Goal: Use online tool/utility: Utilize a website feature to perform a specific function

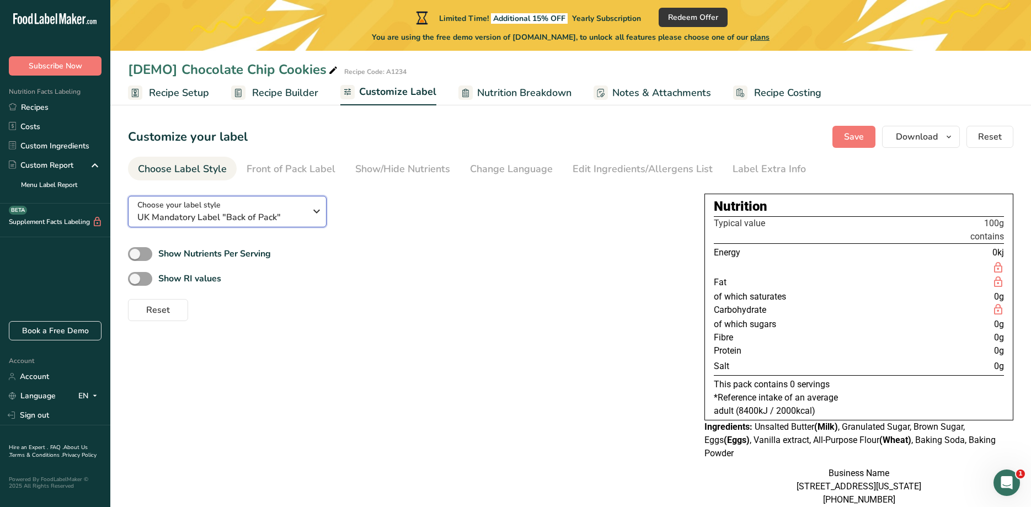
click at [230, 214] on span "UK Mandatory Label "Back of Pack"" at bounding box center [221, 217] width 168 height 13
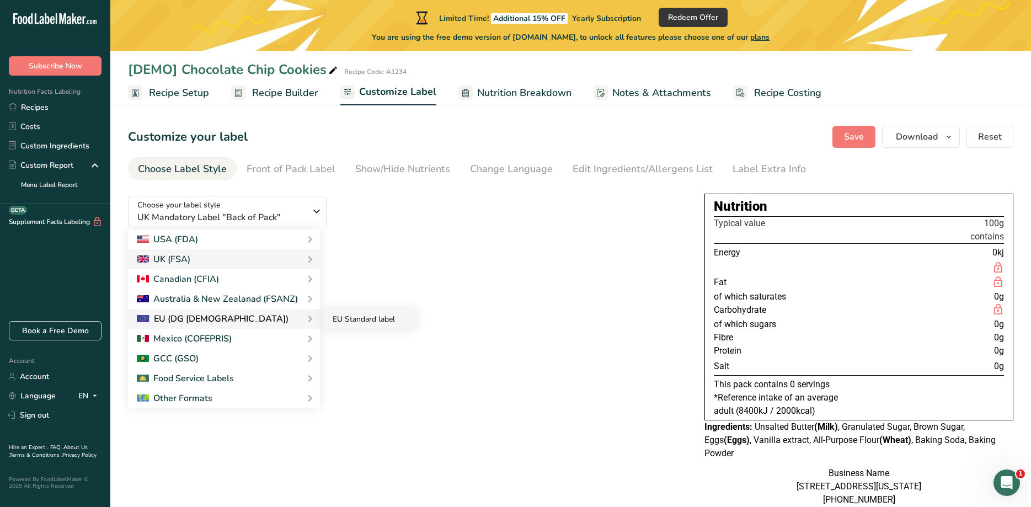
click at [338, 318] on link "EU Standard label" at bounding box center [370, 319] width 93 height 20
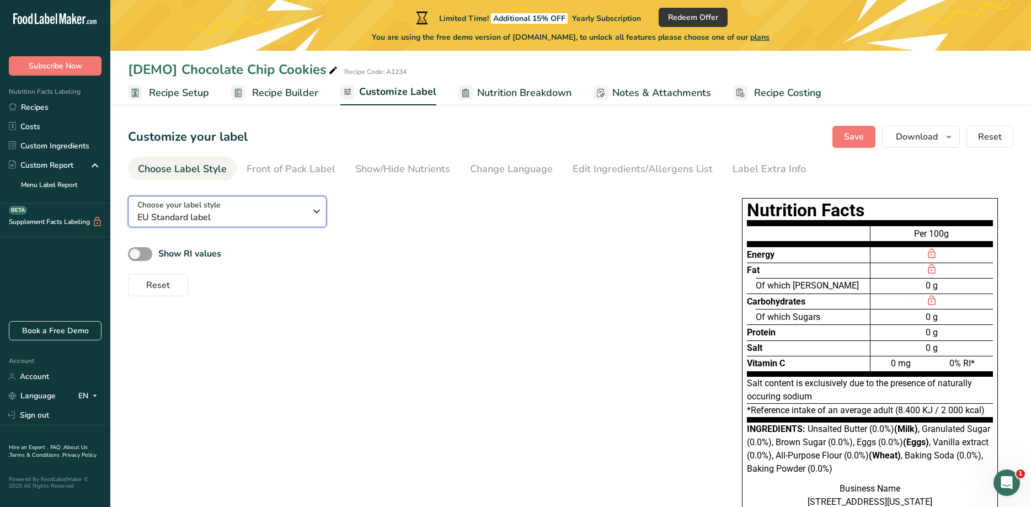
click at [187, 216] on span "EU Standard label" at bounding box center [221, 217] width 168 height 13
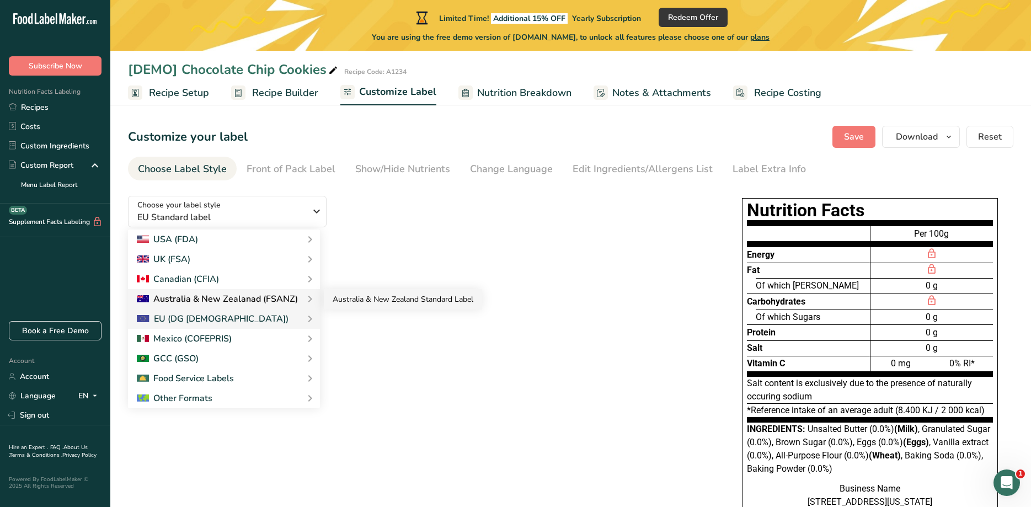
click at [356, 302] on link "Australia & New Zealand Standard Label" at bounding box center [403, 299] width 158 height 20
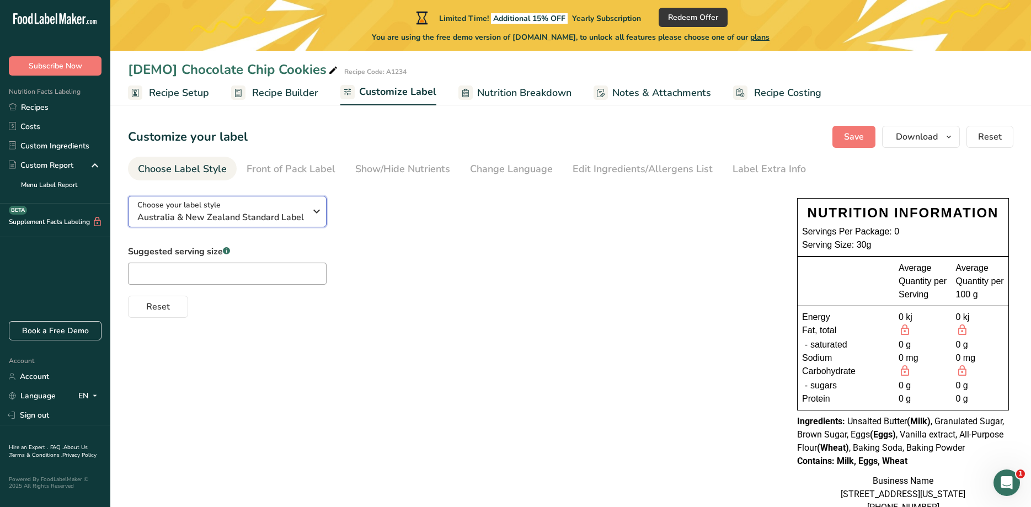
click at [254, 218] on span "Australia & New Zealand Standard Label" at bounding box center [221, 217] width 168 height 13
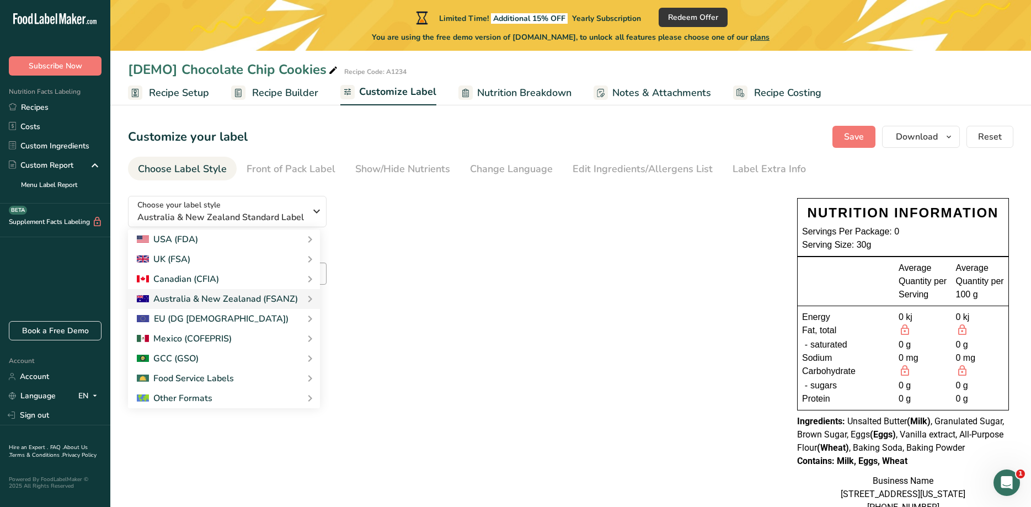
click at [497, 262] on div "Suggested serving size .a-a{fill:#347362;}.b-a{fill:#fff;} Reset" at bounding box center [451, 281] width 647 height 73
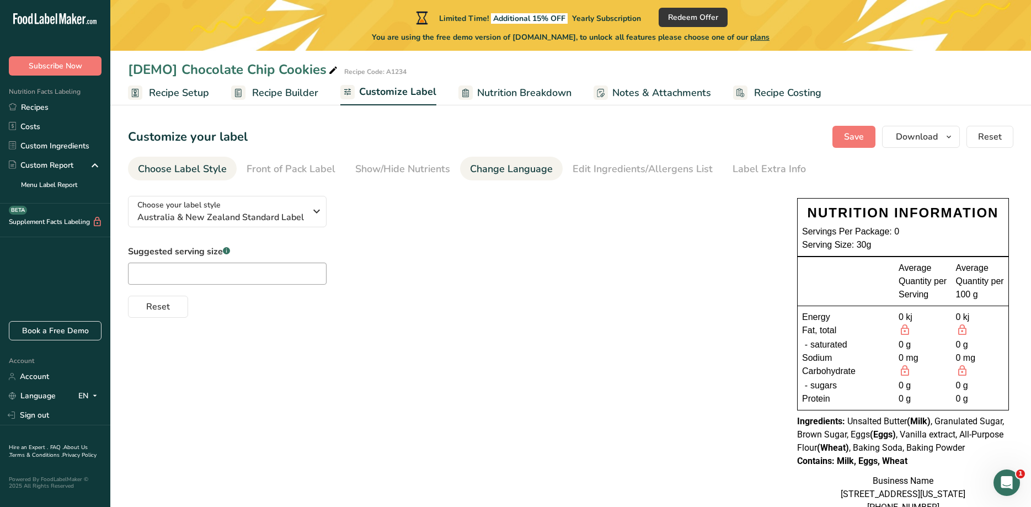
click at [517, 166] on div "Change Language" at bounding box center [511, 169] width 83 height 15
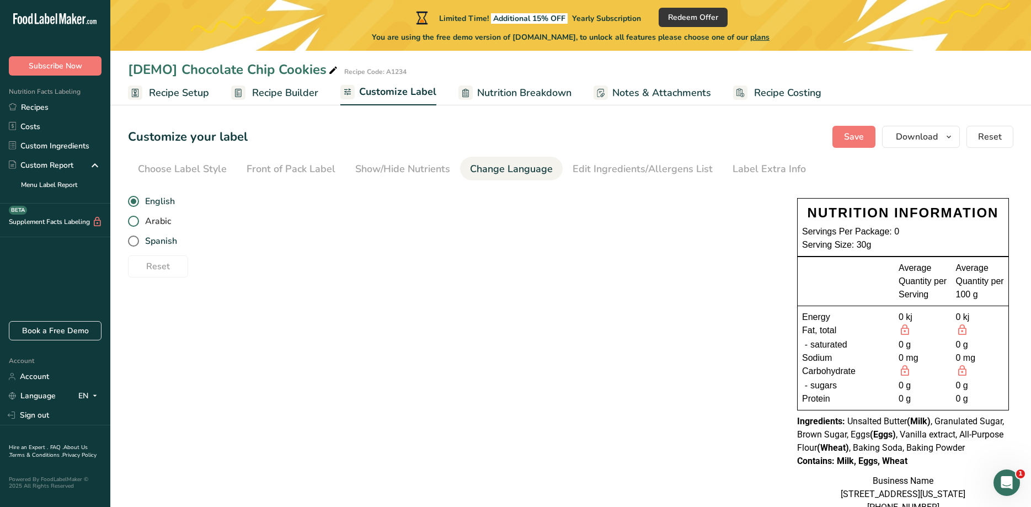
click at [160, 221] on span "Arabic" at bounding box center [155, 221] width 32 height 11
click at [135, 221] on input "Arabic" at bounding box center [131, 221] width 7 height 7
radio input "true"
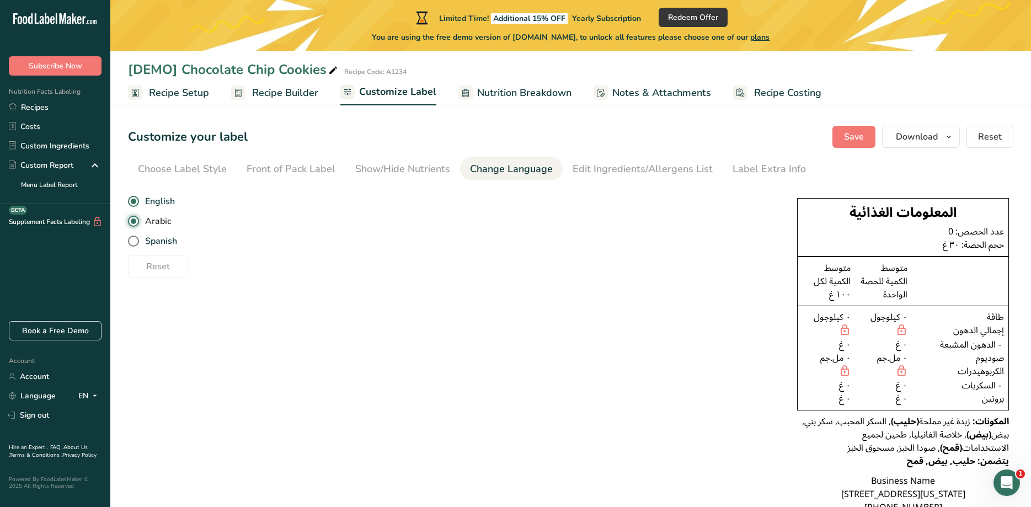
radio input "false"
click at [157, 237] on span "Spanish" at bounding box center [158, 241] width 38 height 11
click at [135, 238] on input "Spanish" at bounding box center [131, 241] width 7 height 7
radio input "true"
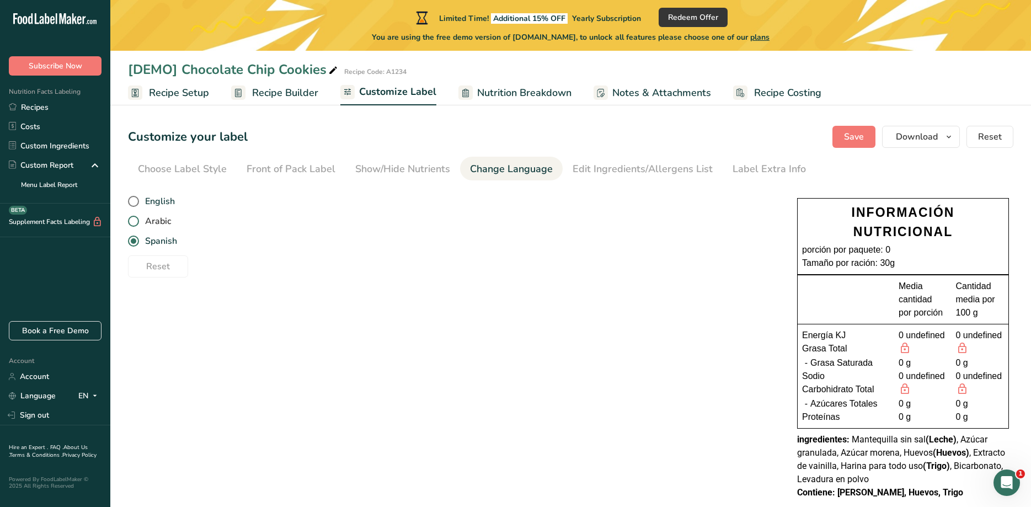
click at [160, 219] on span "Arabic" at bounding box center [155, 221] width 32 height 11
click at [135, 219] on input "Arabic" at bounding box center [131, 221] width 7 height 7
radio input "true"
radio input "false"
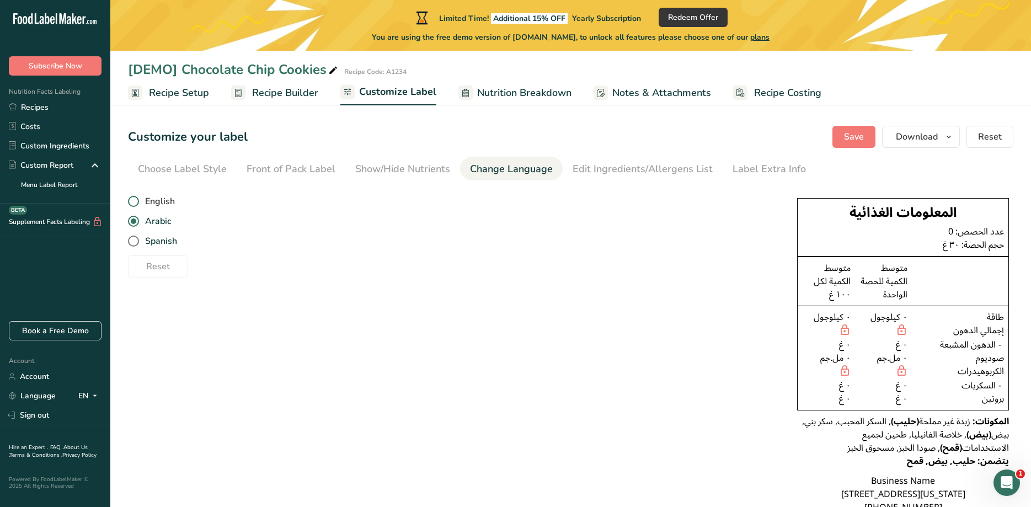
click at [158, 198] on span "English" at bounding box center [157, 201] width 36 height 11
click at [135, 198] on input "English" at bounding box center [131, 201] width 7 height 7
radio input "true"
radio input "false"
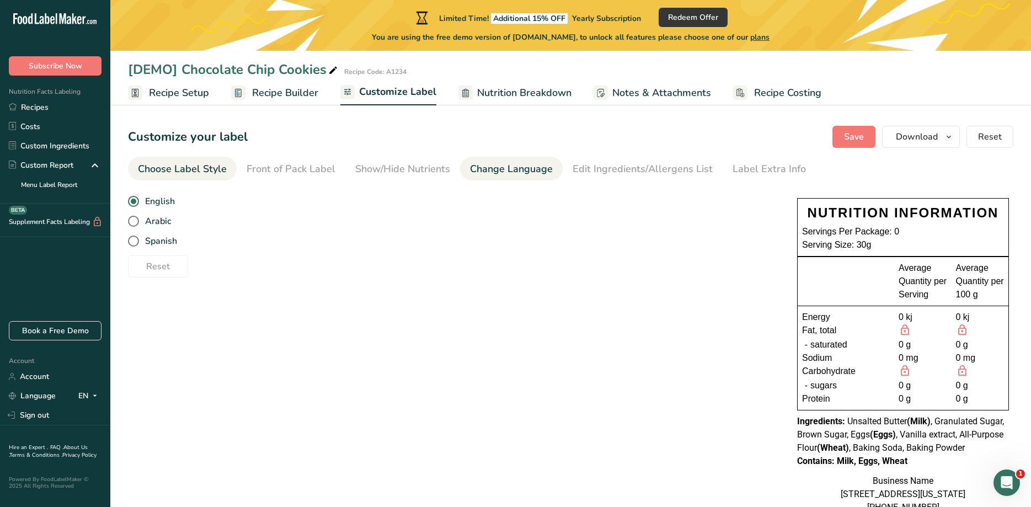
click at [178, 167] on div "Choose Label Style" at bounding box center [182, 169] width 89 height 15
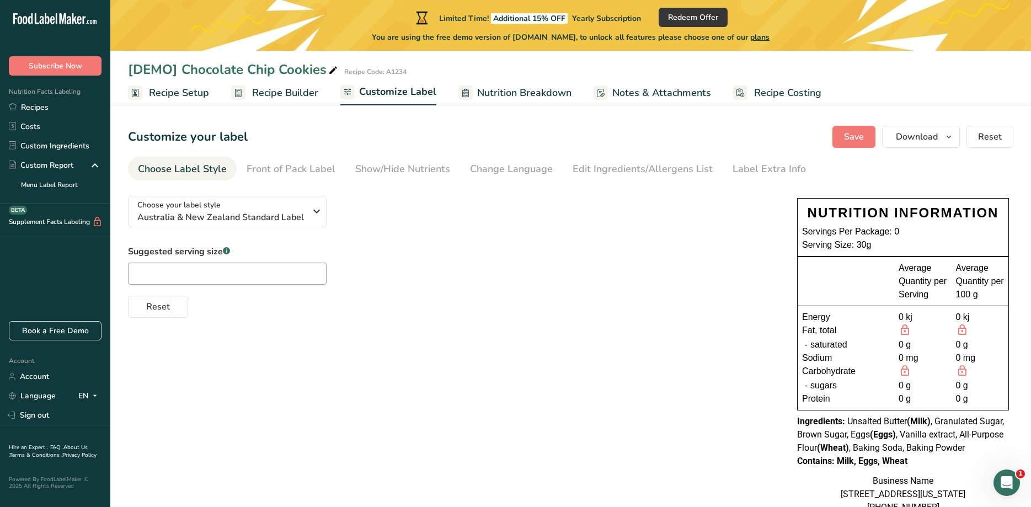
click at [497, 315] on div "Reset" at bounding box center [451, 304] width 647 height 26
click at [232, 211] on span "Australia & New Zealand Standard Label" at bounding box center [221, 217] width 168 height 13
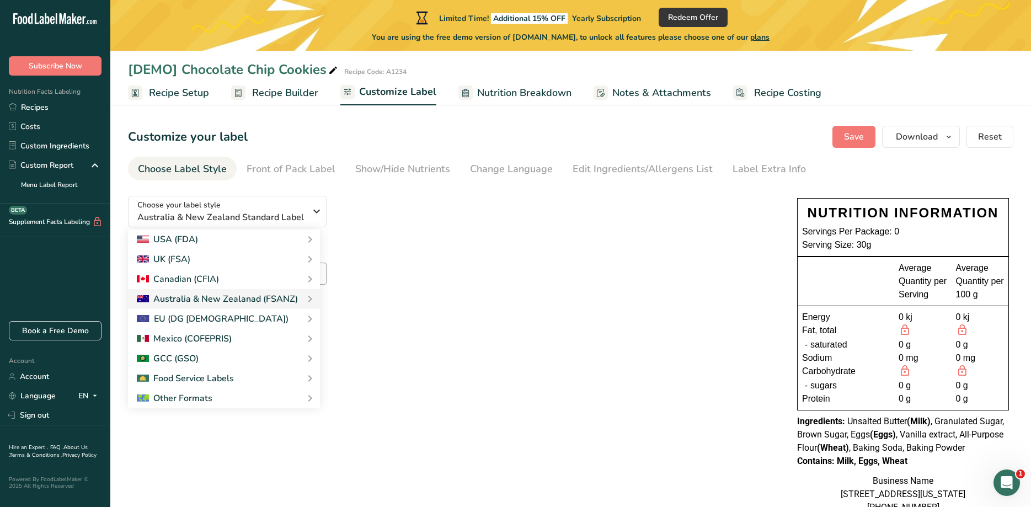
click at [673, 268] on div "Suggested serving size .a-a{fill:#347362;}.b-a{fill:#fff;} Reset" at bounding box center [451, 281] width 647 height 73
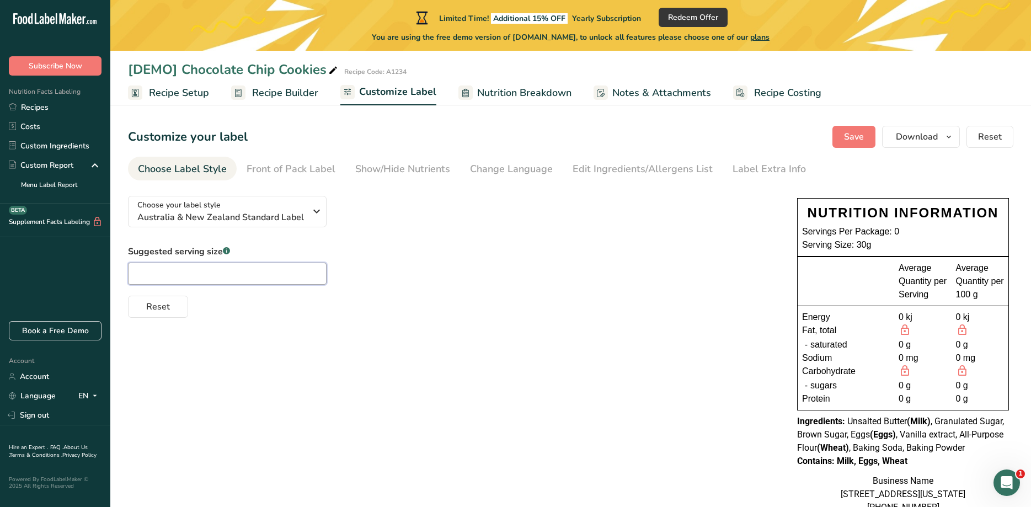
click at [195, 274] on input "text" at bounding box center [227, 274] width 199 height 22
type input "3"
click at [293, 211] on span "Australia & New Zealand Standard Label" at bounding box center [221, 217] width 168 height 13
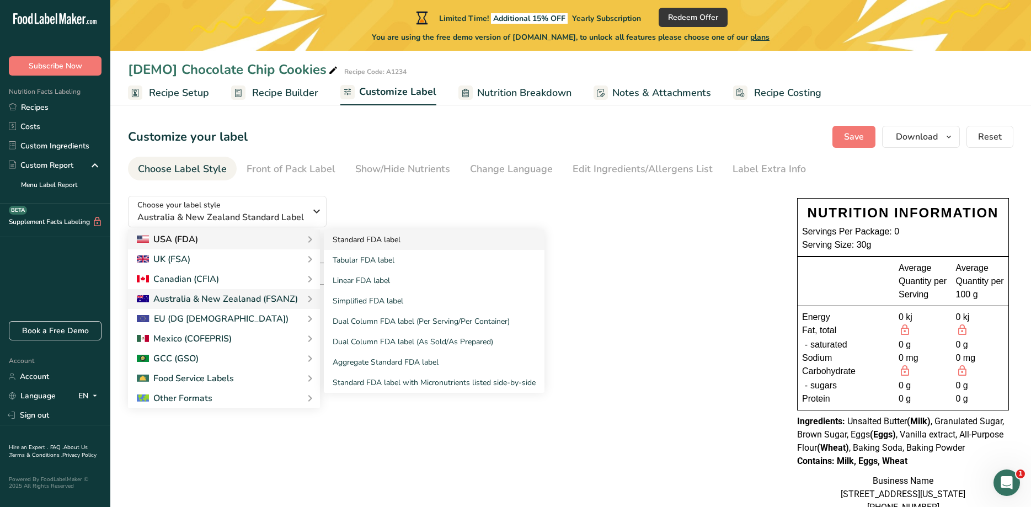
click at [374, 242] on link "Standard FDA label" at bounding box center [434, 240] width 221 height 20
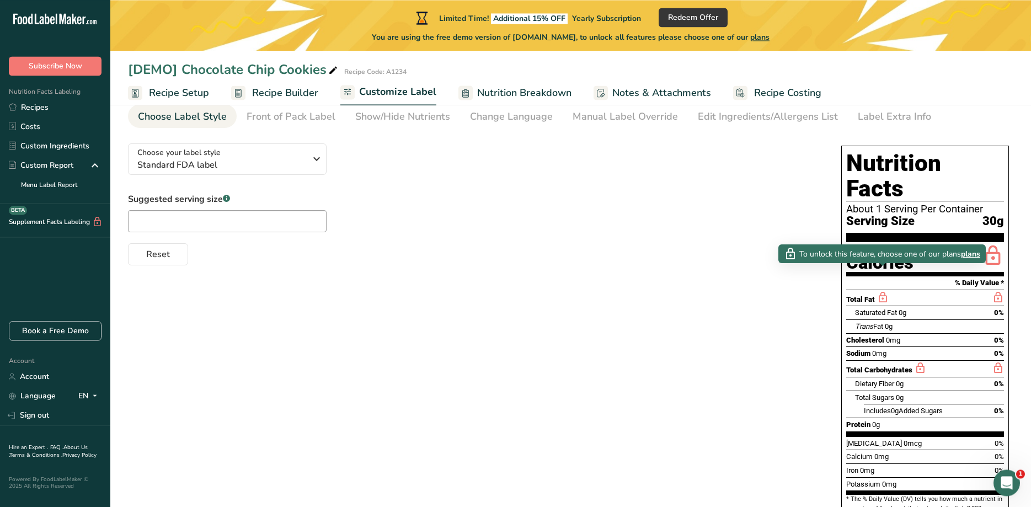
scroll to position [56, 0]
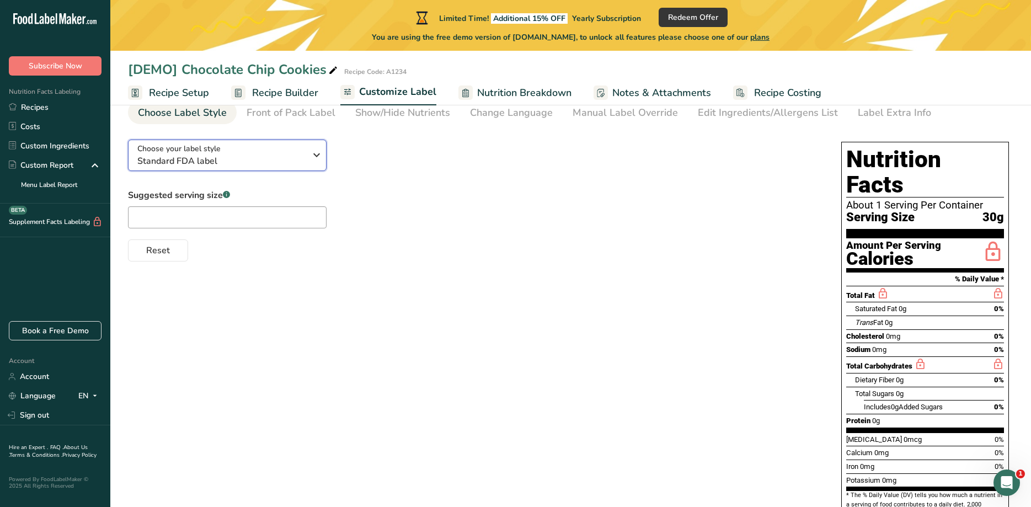
click at [269, 153] on div "Choose your label style Standard FDA label" at bounding box center [221, 155] width 168 height 25
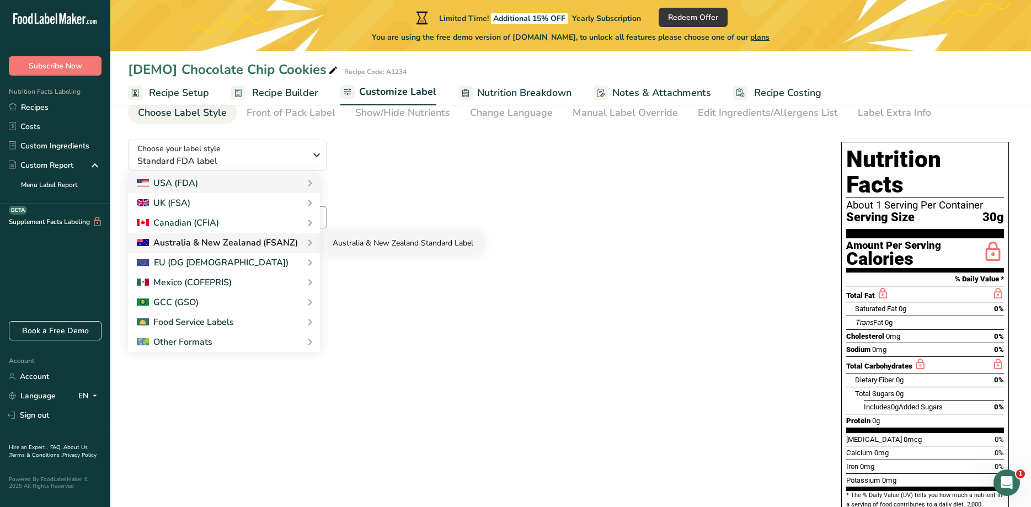
click at [359, 246] on link "Australia & New Zealand Standard Label" at bounding box center [403, 243] width 158 height 20
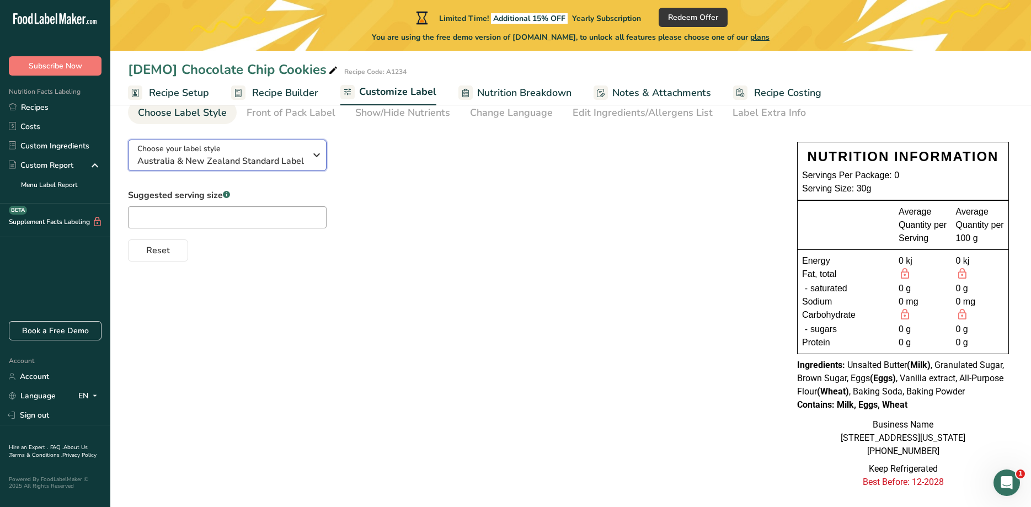
click at [273, 157] on span "Australia & New Zealand Standard Label" at bounding box center [221, 161] width 168 height 13
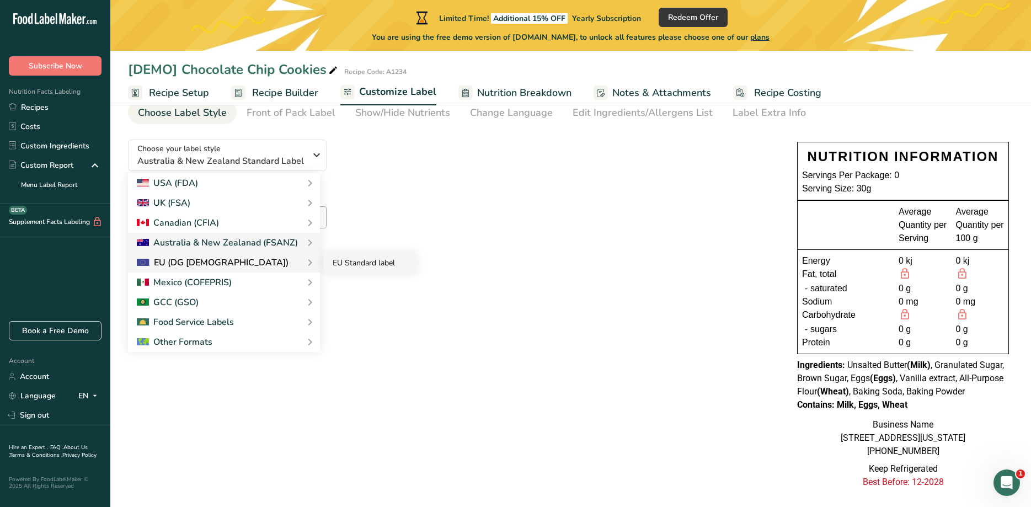
click at [353, 262] on link "EU Standard label" at bounding box center [370, 263] width 93 height 20
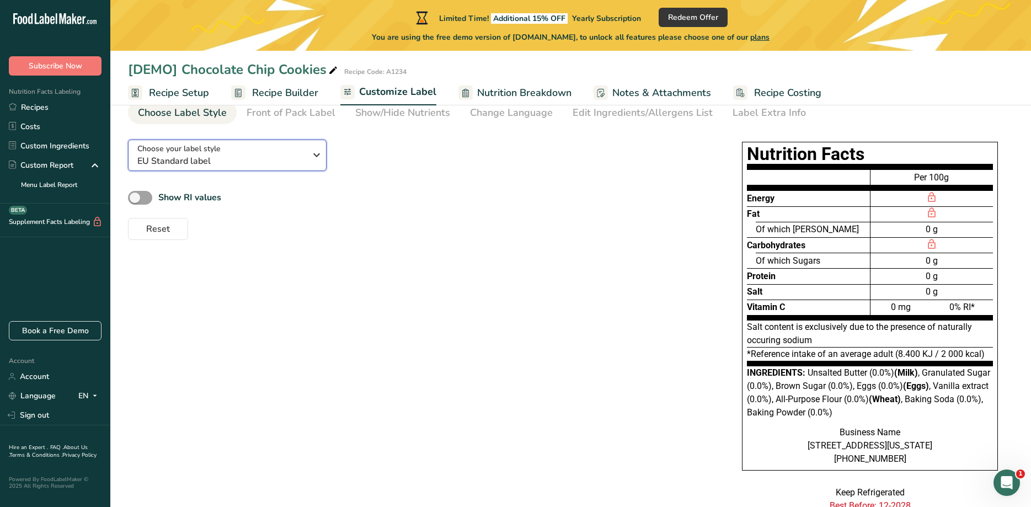
click at [244, 159] on span "EU Standard label" at bounding box center [221, 161] width 168 height 13
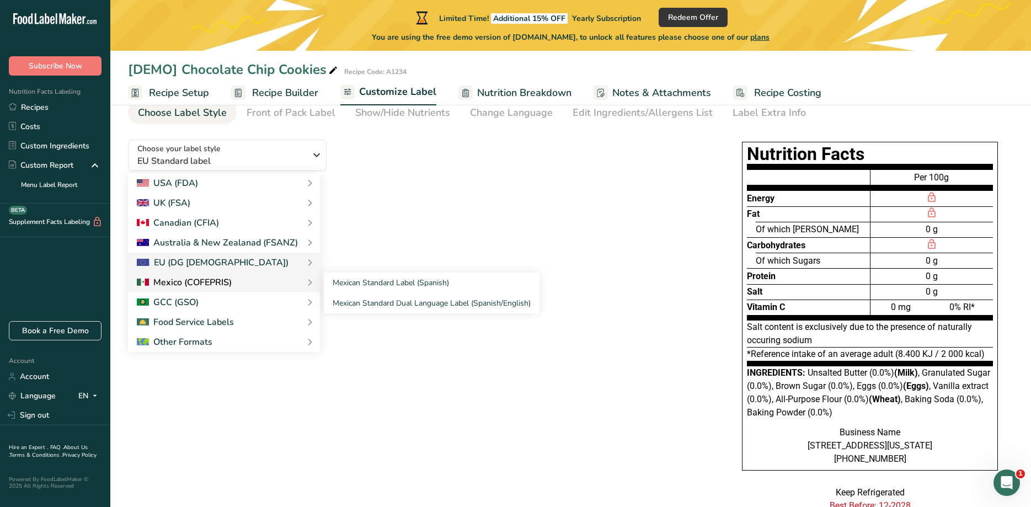
click at [211, 283] on div at bounding box center [184, 282] width 95 height 13
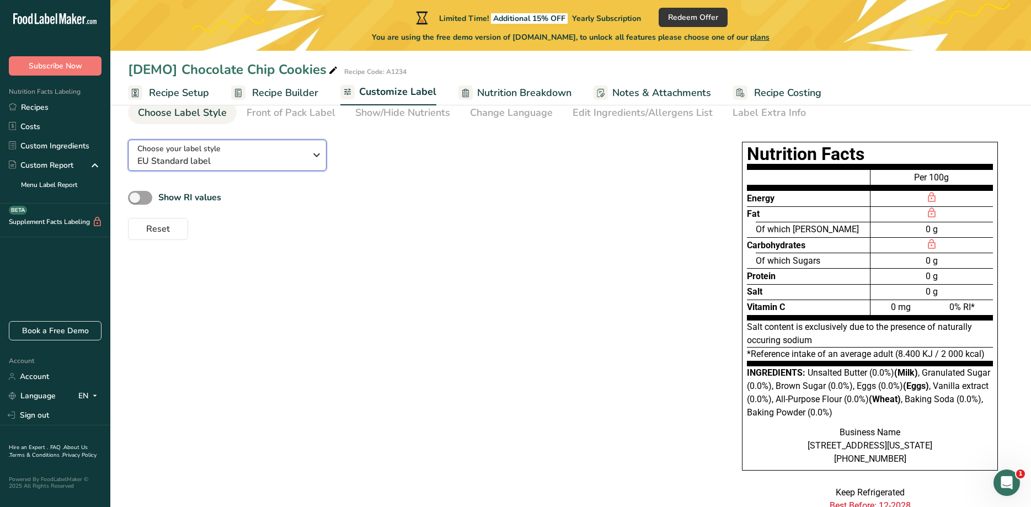
click at [219, 163] on span "EU Standard label" at bounding box center [221, 161] width 168 height 13
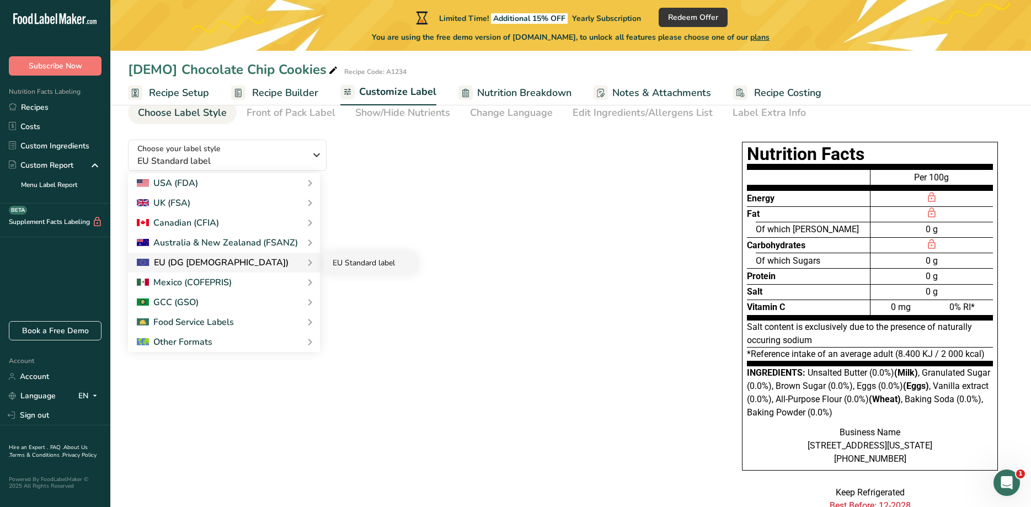
click at [357, 258] on link "EU Standard label" at bounding box center [370, 263] width 93 height 20
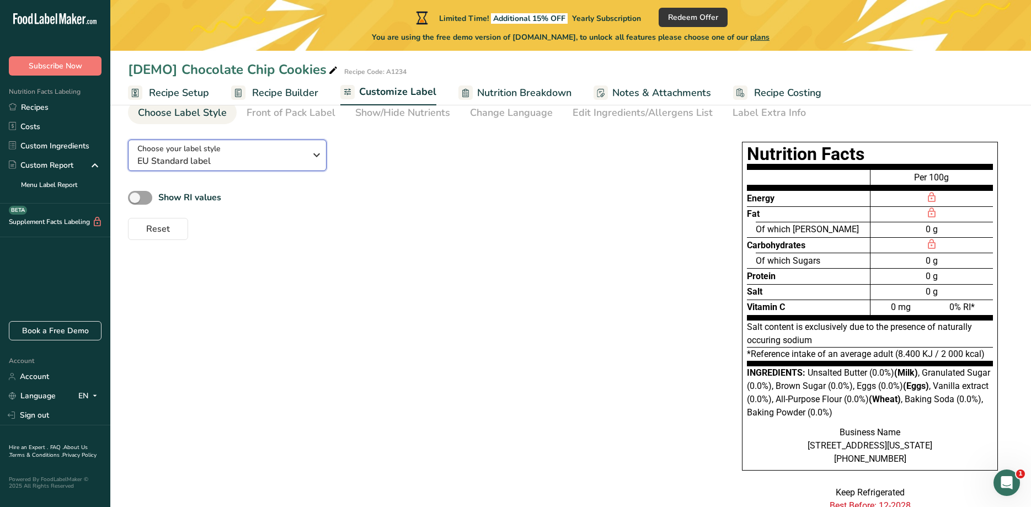
click at [286, 152] on div "Choose your label style EU Standard label" at bounding box center [221, 155] width 168 height 25
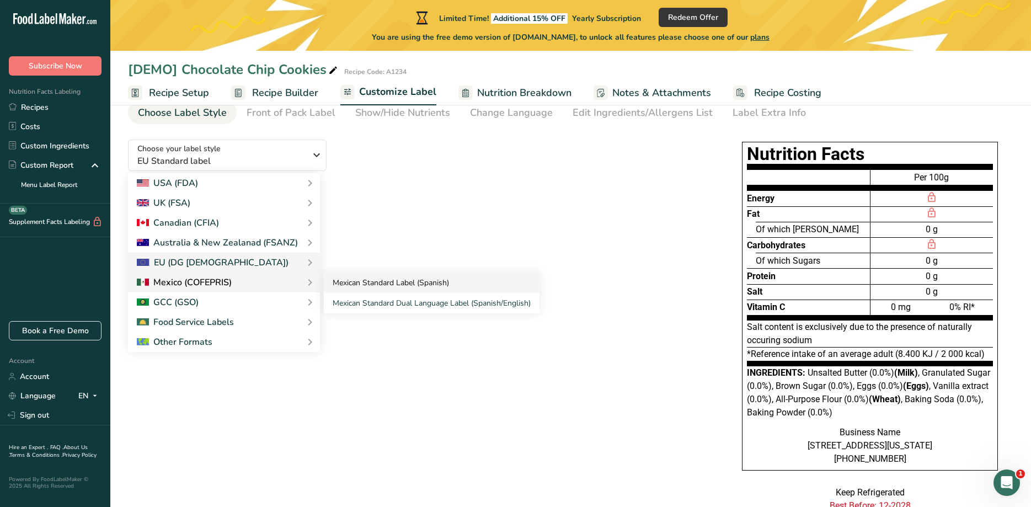
click at [380, 280] on link "Mexican Standard Label (Spanish)" at bounding box center [432, 283] width 216 height 20
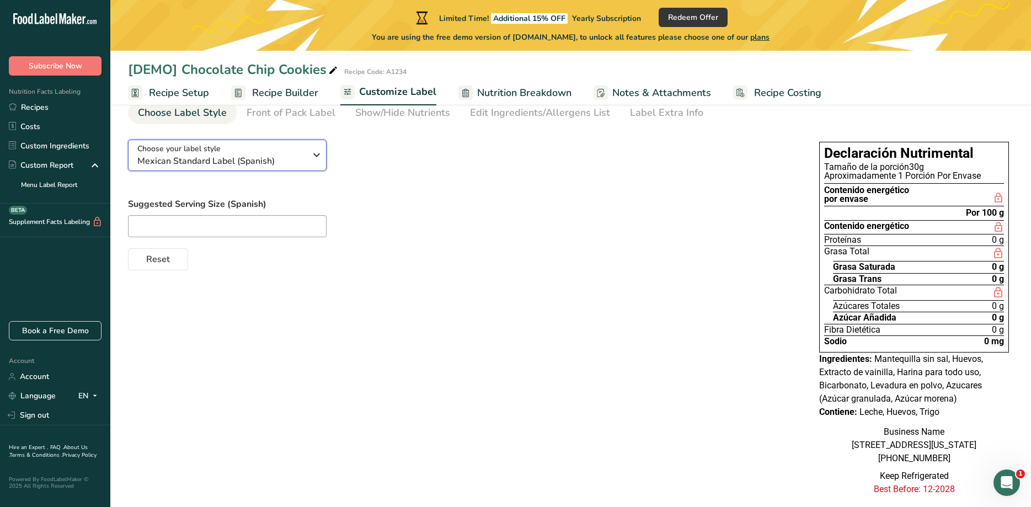
click at [227, 155] on span "Mexican Standard Label (Spanish)" at bounding box center [221, 161] width 168 height 13
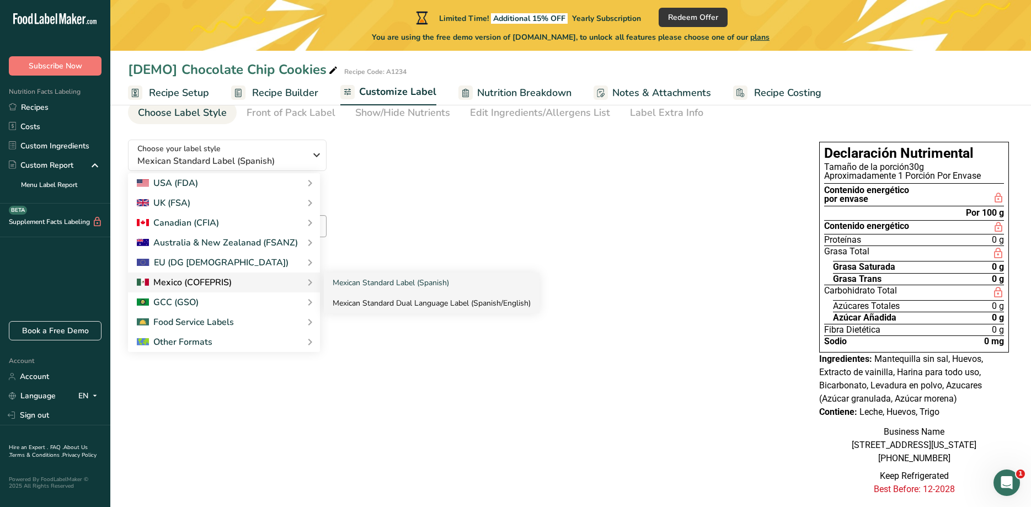
click at [384, 302] on link "Mexican Standard Dual Language Label (Spanish/English)" at bounding box center [432, 303] width 216 height 20
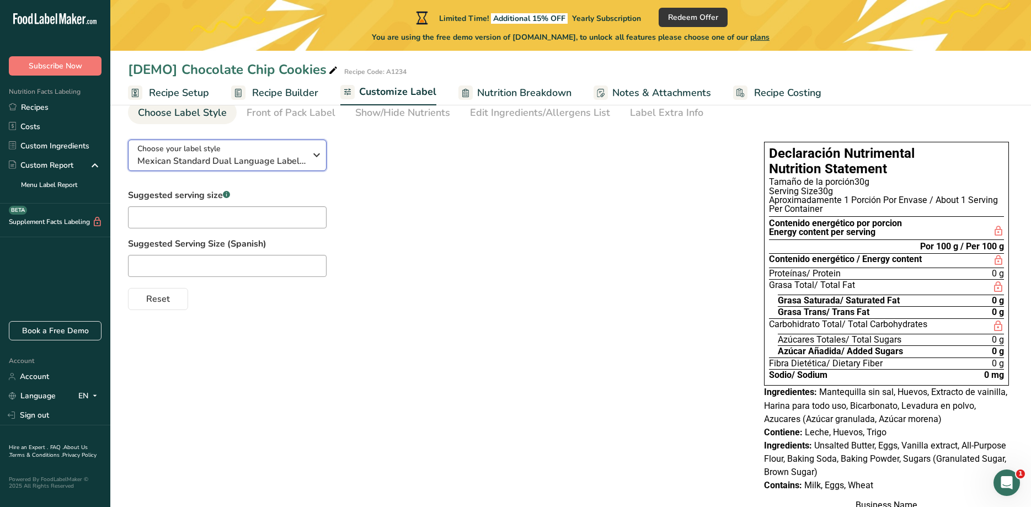
click at [258, 155] on span "Mexican Standard Dual Language Label (Spanish/English)" at bounding box center [221, 161] width 168 height 13
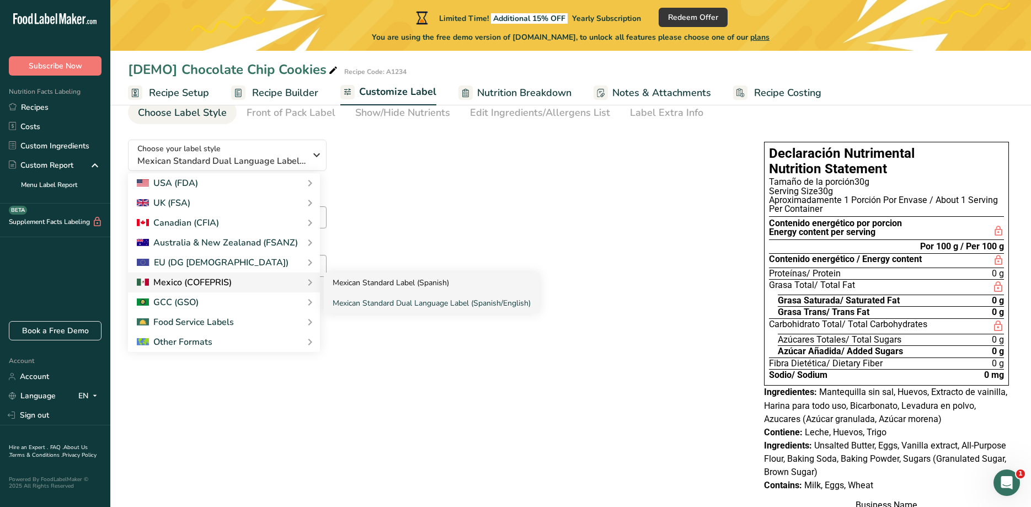
click at [382, 283] on link "Mexican Standard Label (Spanish)" at bounding box center [432, 283] width 216 height 20
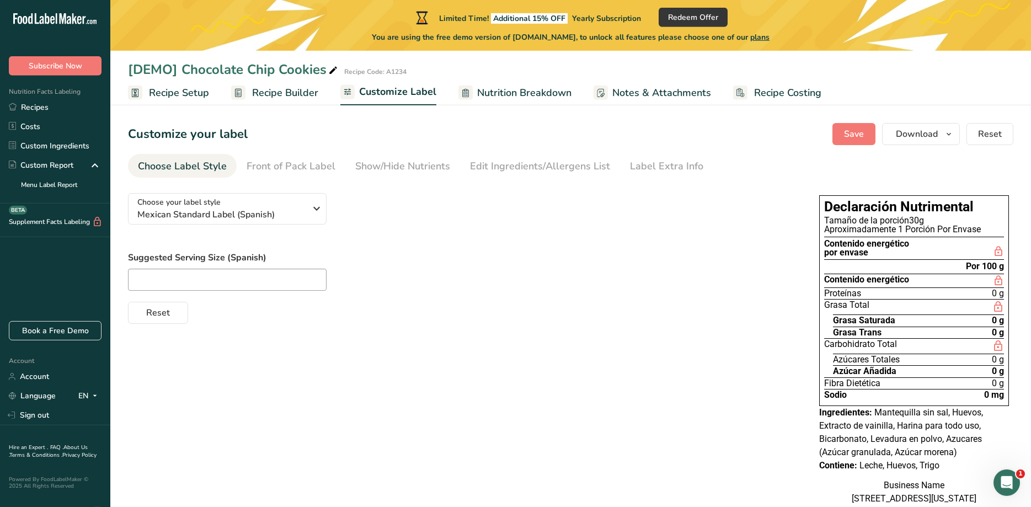
scroll to position [0, 0]
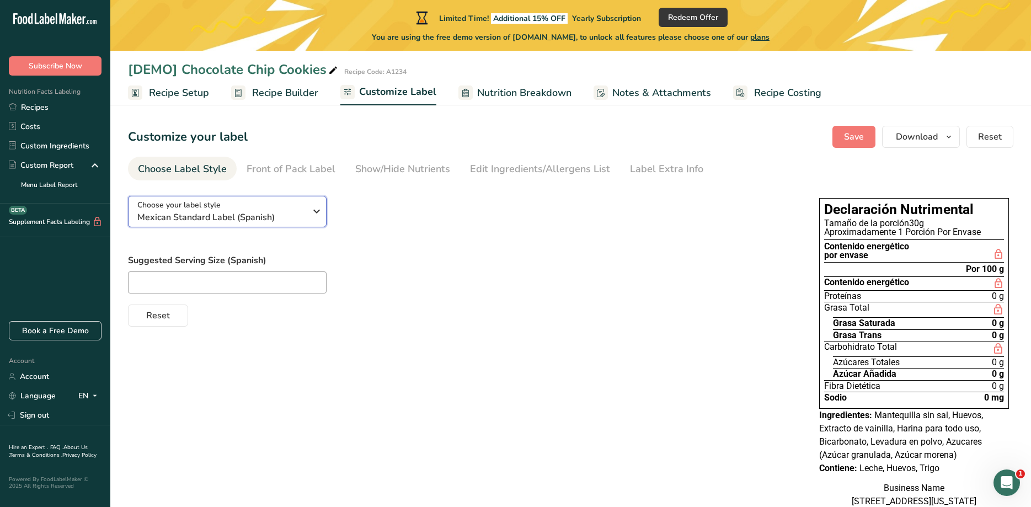
click at [321, 219] on icon "button" at bounding box center [316, 211] width 13 height 20
